Goal: Task Accomplishment & Management: Complete application form

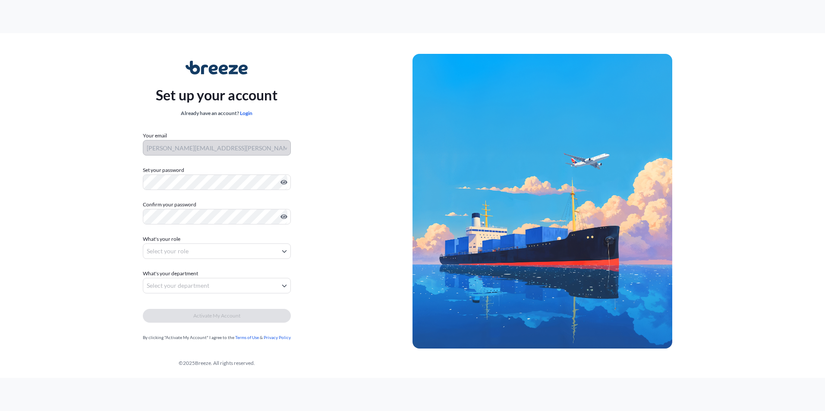
click at [172, 55] on div "Set up your account Already have an account? Login Your email [PERSON_NAME][EMA…" at bounding box center [217, 202] width 392 height 316
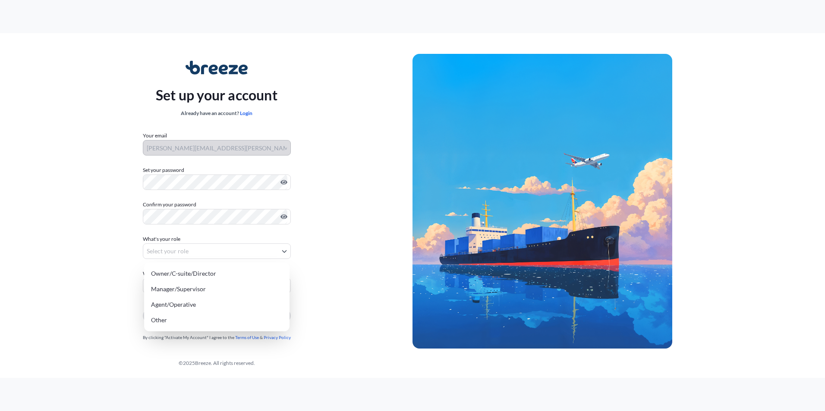
click at [201, 248] on body "Set up your account Already have an account? Login Your email tom.bradford@carg…" at bounding box center [412, 205] width 825 height 411
click at [191, 304] on div "Agent/Operative" at bounding box center [217, 305] width 138 height 16
select select "agent/operative"
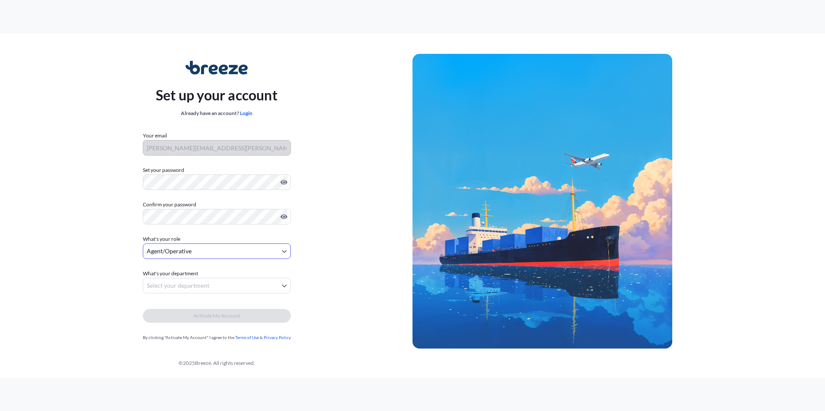
click at [187, 284] on body "Set up your account Already have an account? Login Your email tom.bradford@carg…" at bounding box center [412, 205] width 825 height 411
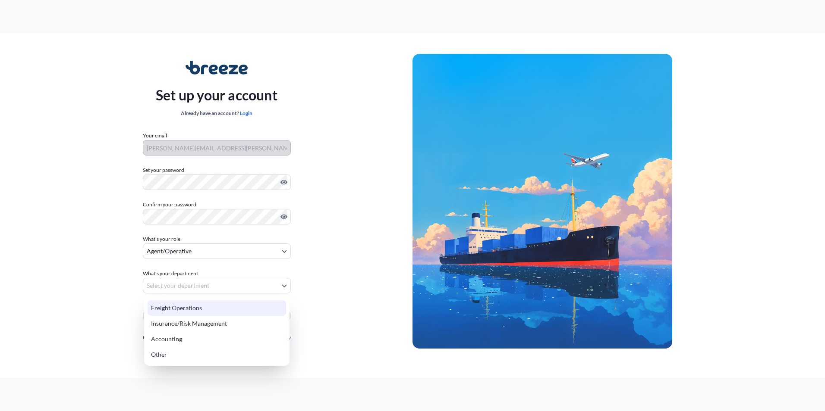
click at [183, 310] on div "Freight Operations" at bounding box center [217, 309] width 138 height 16
select select "freight operations"
click at [204, 284] on body "Set up your account Already have an account? Login Your email tom.bradford@carg…" at bounding box center [412, 205] width 825 height 411
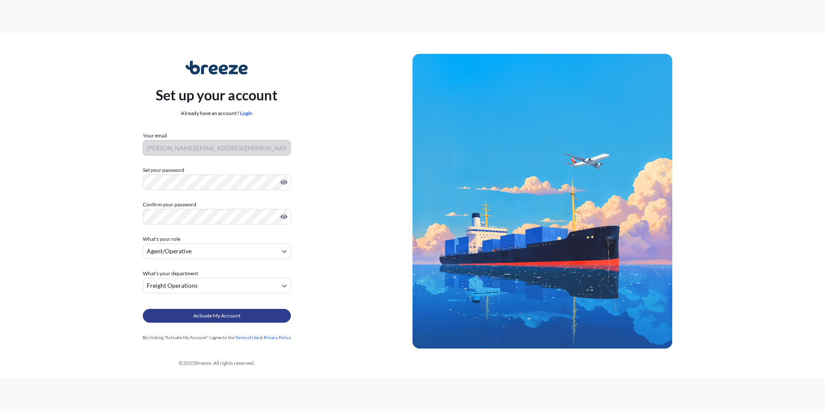
click at [198, 313] on span "Activate My Account" at bounding box center [216, 316] width 47 height 9
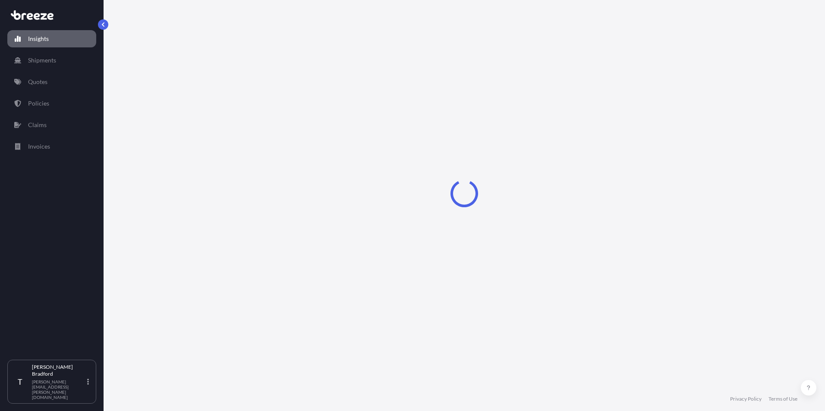
select select "2025"
